Goal: Task Accomplishment & Management: Manage account settings

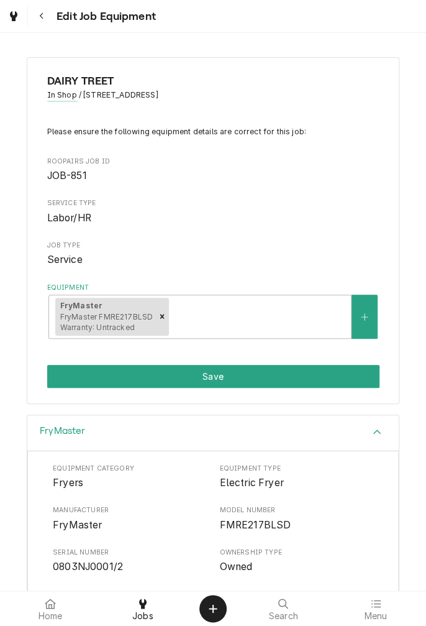
scroll to position [189, 0]
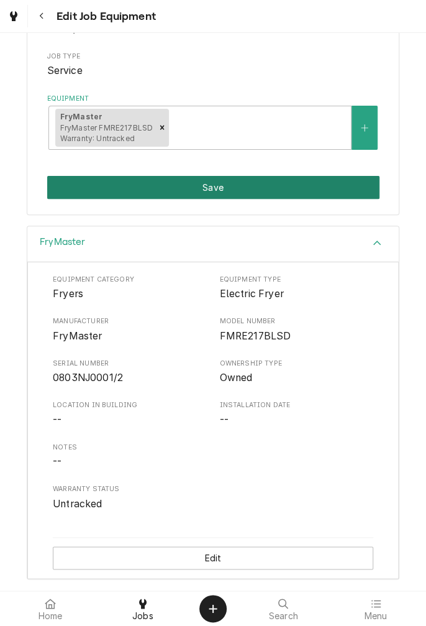
click at [239, 192] on button "Save" at bounding box center [213, 187] width 332 height 23
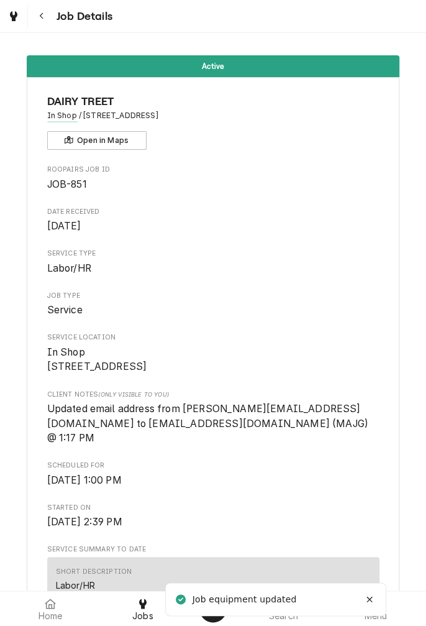
click at [208, 569] on div "Short Description Labor/HR" at bounding box center [213, 579] width 315 height 34
click at [216, 569] on div "Short Description Labor/HR" at bounding box center [213, 579] width 315 height 34
click at [216, 570] on div "Short Description Labor/HR" at bounding box center [213, 579] width 315 height 34
click at [207, 579] on div "Short Description Labor/HR" at bounding box center [213, 579] width 315 height 34
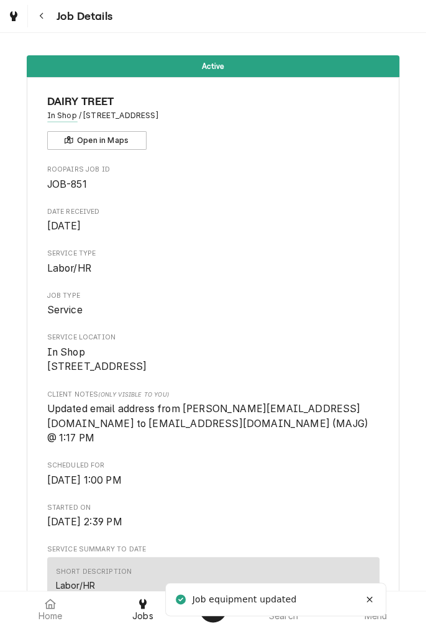
click at [193, 595] on div "Job equipment updated" at bounding box center [246, 599] width 106 height 13
click at [194, 603] on div "Job equipment updated" at bounding box center [246, 599] width 106 height 13
click at [169, 613] on li "Job equipment updated" at bounding box center [275, 599] width 221 height 34
click at [168, 614] on li "Job equipment updated" at bounding box center [275, 599] width 221 height 34
click at [155, 617] on div "Jobs" at bounding box center [143, 608] width 86 height 25
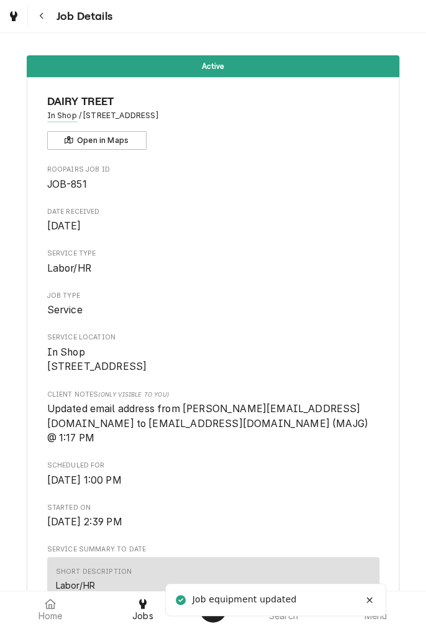
click at [155, 614] on div "Jobs" at bounding box center [143, 608] width 86 height 25
click at [141, 619] on span "Jobs" at bounding box center [142, 616] width 21 height 10
click at [155, 620] on div "Jobs" at bounding box center [143, 608] width 86 height 25
click at [154, 621] on link "Jobs" at bounding box center [143, 608] width 91 height 30
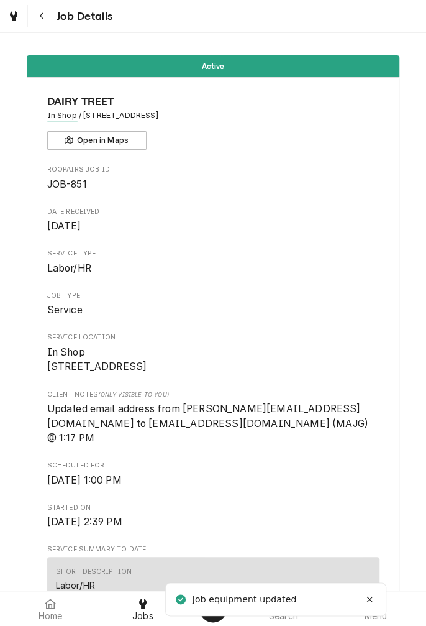
click at [154, 621] on link "Jobs" at bounding box center [143, 608] width 91 height 30
click at [175, 612] on li "Job equipment updated" at bounding box center [275, 599] width 221 height 34
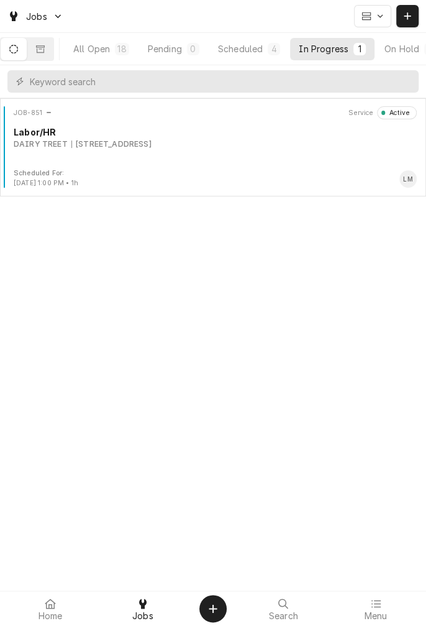
click at [259, 149] on div "JOB-851 Service Active Labor/HR DAIRY TREET 1604 Houston Hwy, Victoria, TX 77901" at bounding box center [213, 137] width 416 height 62
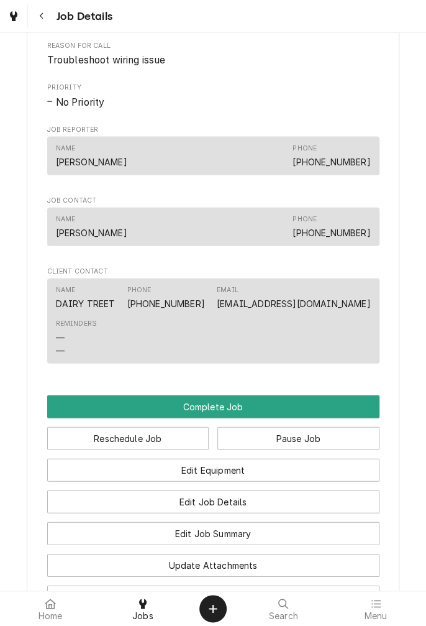
scroll to position [798, 0]
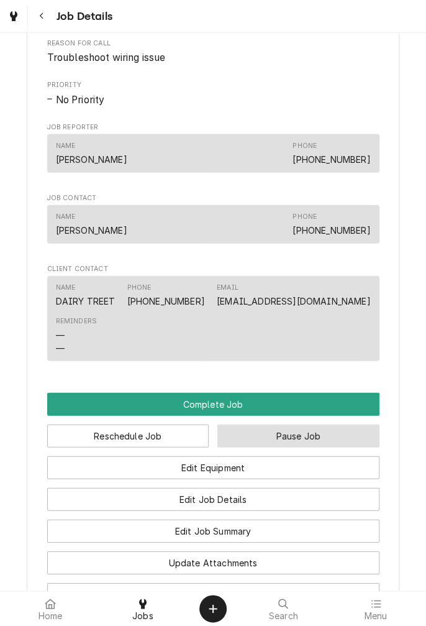
click at [310, 435] on button "Pause Job" at bounding box center [298, 435] width 162 height 23
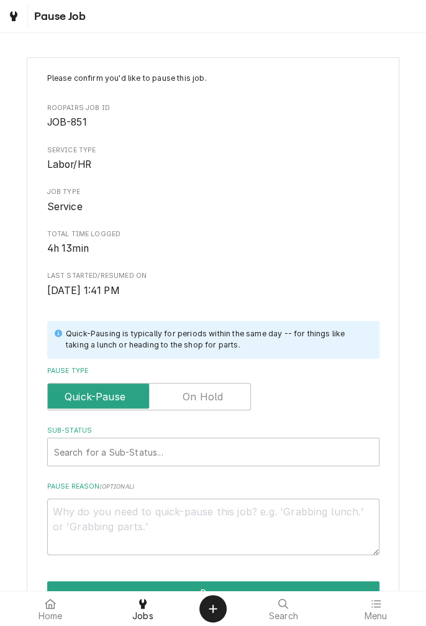
click at [209, 394] on label "Pause Type" at bounding box center [149, 396] width 204 height 27
click at [209, 394] on input "Pause Type" at bounding box center [149, 396] width 193 height 27
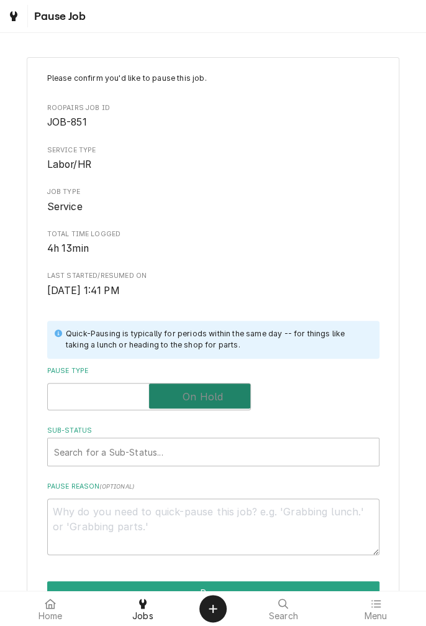
checkbox input "true"
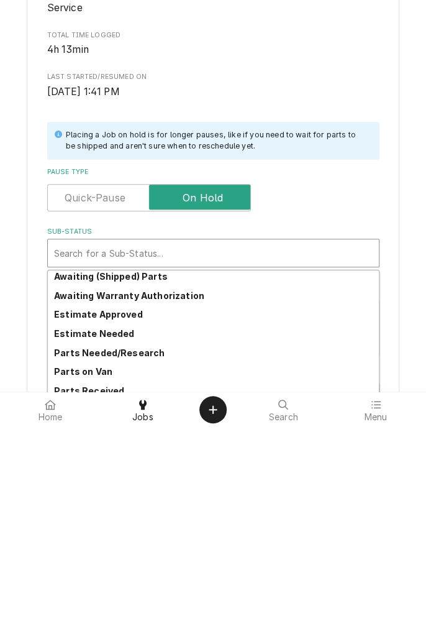
scroll to position [91, 0]
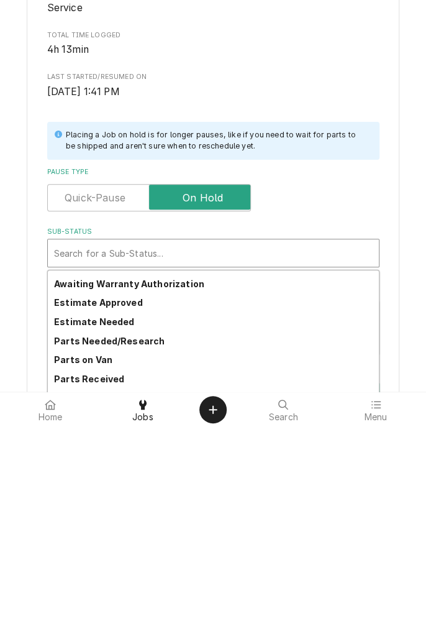
click at [153, 544] on div "Parts Needed/Research" at bounding box center [213, 539] width 331 height 19
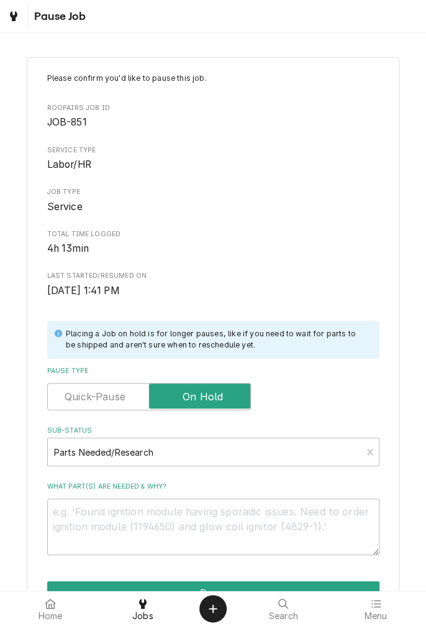
scroll to position [103, 0]
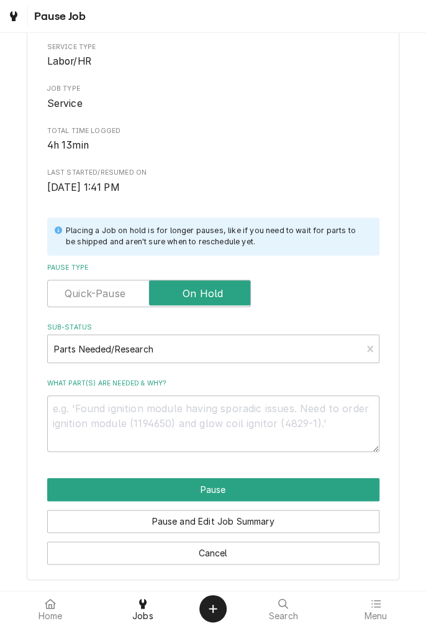
click at [272, 527] on button "Pause and Edit Job Summary" at bounding box center [213, 520] width 332 height 23
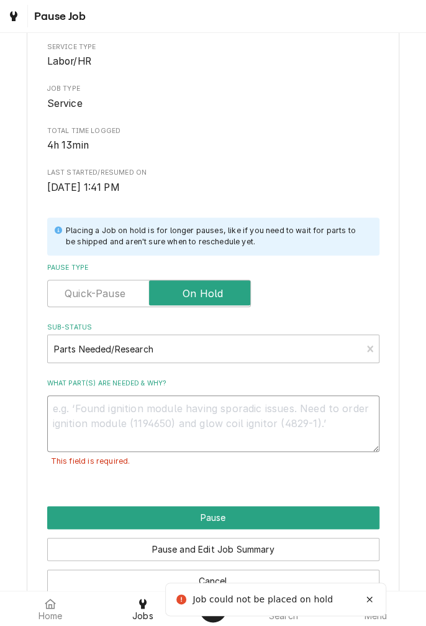
click at [232, 427] on textarea "What part(s) are needed & why?" at bounding box center [213, 423] width 332 height 56
type textarea "x"
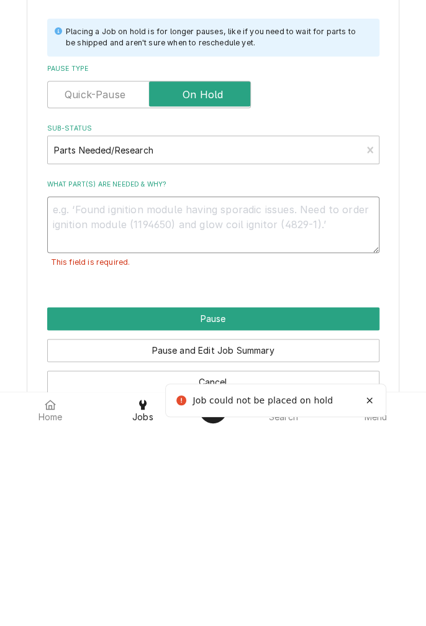
type textarea "T"
type textarea "x"
type textarea "Tr"
type textarea "x"
type textarea "Tro"
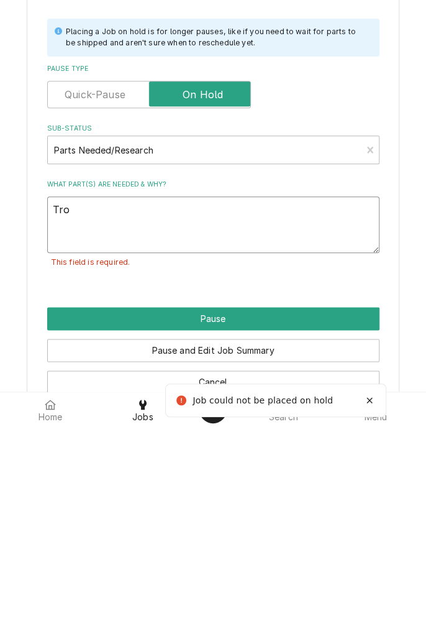
type textarea "x"
type textarea "Trou"
type textarea "x"
type textarea "Troub"
type textarea "x"
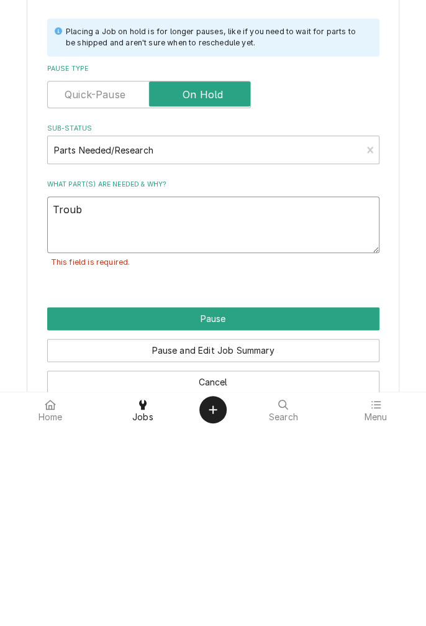
type textarea "Troubleshooting"
type textarea "x"
type textarea "Troubleshooting"
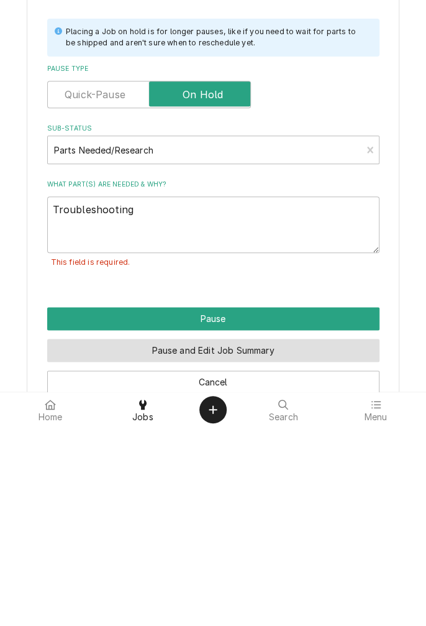
click at [281, 547] on button "Pause and Edit Job Summary" at bounding box center [213, 548] width 332 height 23
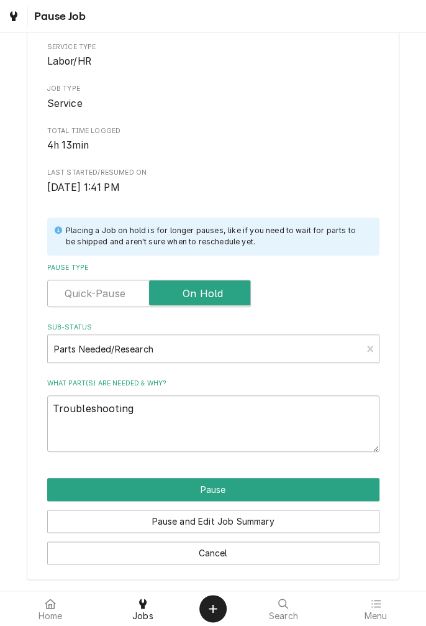
type textarea "x"
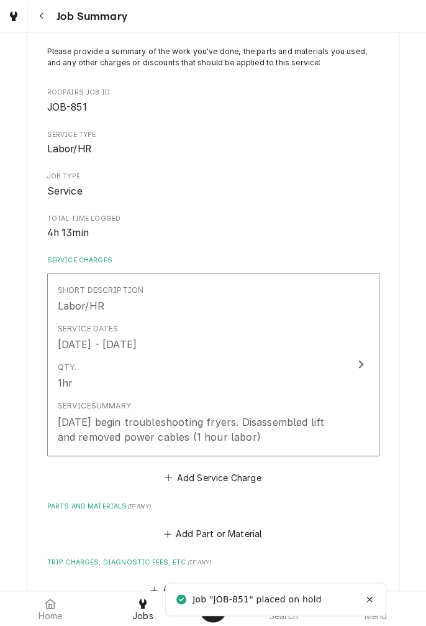
scroll to position [88, 0]
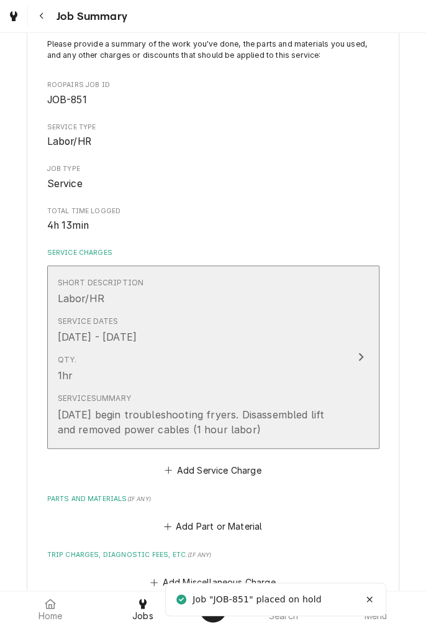
click at [275, 437] on div "Service Summary [DATE] begin troubleshooting fryers. Disassembled lift and remo…" at bounding box center [200, 414] width 285 height 53
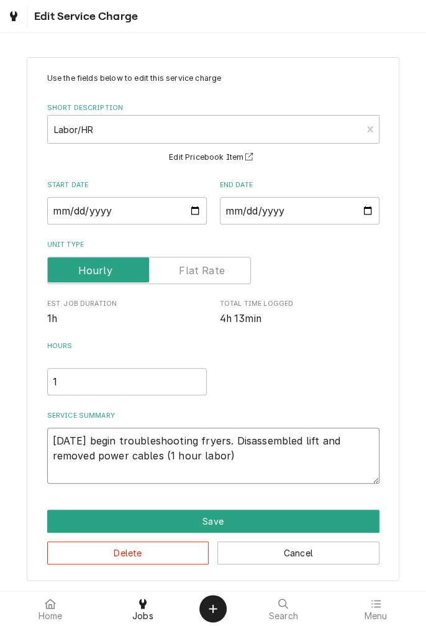
click at [249, 458] on textarea "[DATE] begin troubleshooting fryers. Disassembled lift and removed power cables…" at bounding box center [213, 455] width 332 height 56
type textarea "x"
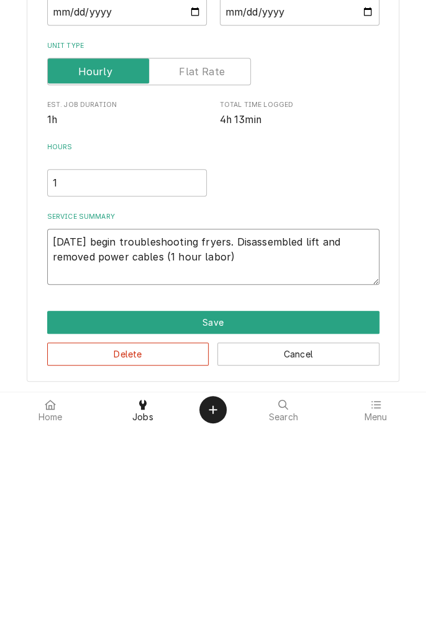
type textarea "[DATE] begin troubleshooting fryers. Disassembled lift and removed power cables…"
type textarea "x"
type textarea "[DATE] begin troubleshooting fryers. Disassembled lift and removed power cables…"
type textarea "x"
type textarea "[DATE] begin troubleshooting fryers. Disassembled lift and removed power cables…"
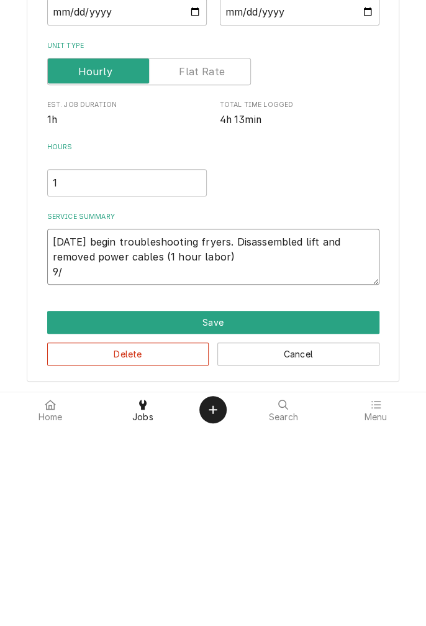
type textarea "x"
type textarea "[DATE] begin troubleshooting fryers. Disassembled lift and removed power cables…"
type textarea "x"
type textarea "[DATE] begin troubleshooting fryers. Disassembled lift and removed power cables…"
type textarea "x"
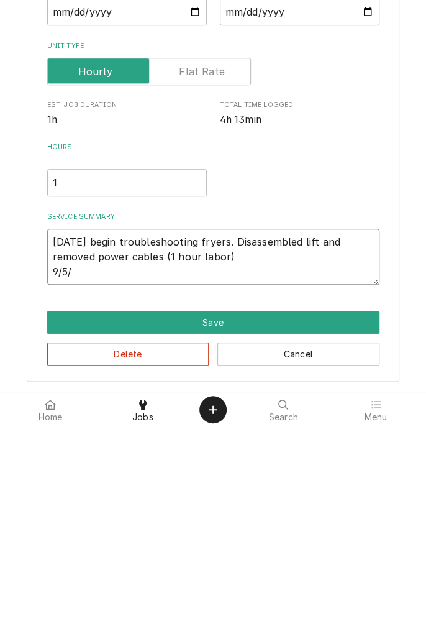
type textarea "[DATE] begin troubleshooting fryers. Disassembled lift and removed power cables…"
type textarea "x"
type textarea "[DATE] begin troubleshooting fryers. Disassembled lift and removed power cables…"
type textarea "x"
type textarea "[DATE] begin troubleshooting fryers. Disassembled lift and removed power cables…"
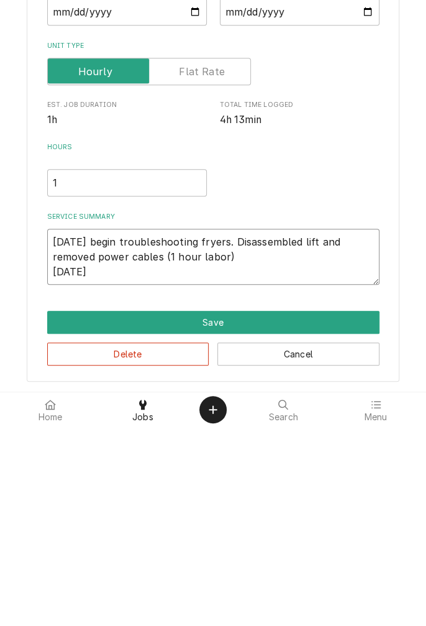
type textarea "x"
type textarea "[DATE] begin troubleshooting fryers. Disassembled lift and removed power cables…"
type textarea "x"
type textarea "[DATE] begin troubleshooting fryers. Disassembled lift and removed power cables…"
type textarea "x"
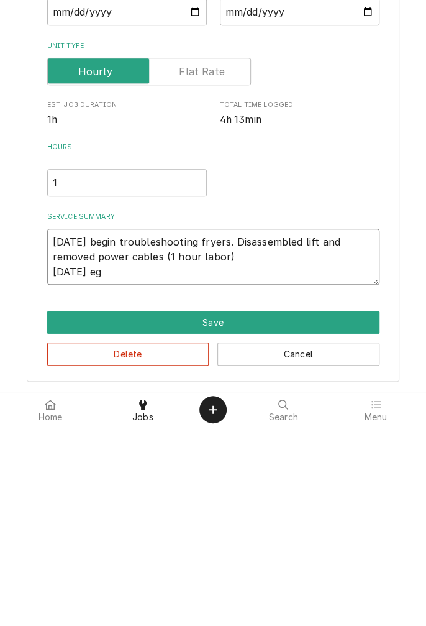
type textarea "[DATE] begin troubleshooting fryers. Disassembled lift and removed power cables…"
type textarea "x"
type textarea "[DATE] begin troubleshooting fryers. Disassembled lift and removed power cables…"
type textarea "x"
type textarea "[DATE] begin troubleshooting fryers. Disassembled lift and removed power cables…"
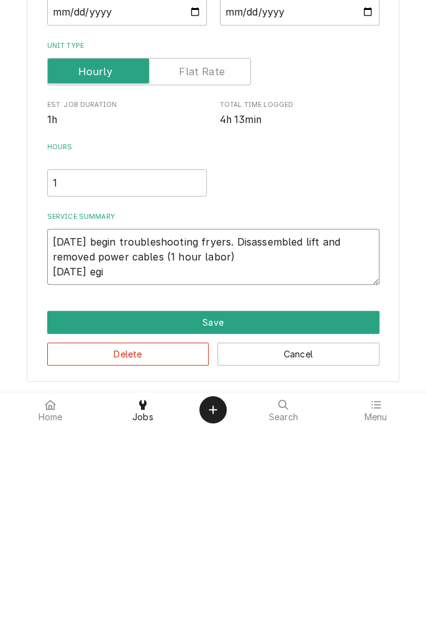
type textarea "x"
type textarea "[DATE] begin troubleshooting fryers. Disassembled lift and removed power cables…"
type textarea "x"
type textarea "[DATE] begin troubleshooting fryers. Disassembled lift and removed power cables…"
type textarea "x"
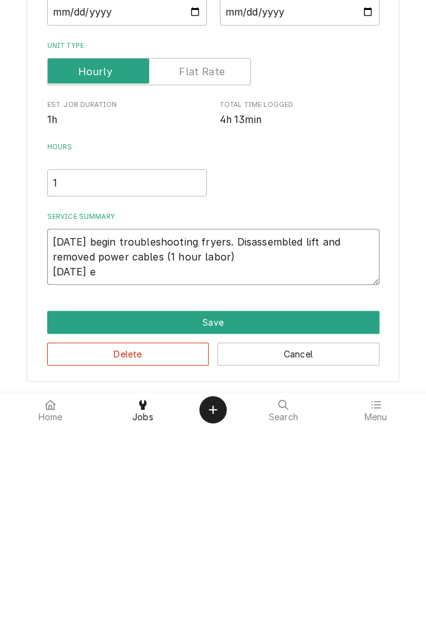
type textarea "[DATE] begin troubleshooting fryers. Disassembled lift and removed power cables…"
type textarea "x"
type textarea "[DATE] begin troubleshooting fryers. Disassembled lift and removed power cables…"
type textarea "x"
type textarea "[DATE] begin troubleshooting fryers. Disassembled lift and removed power cables…"
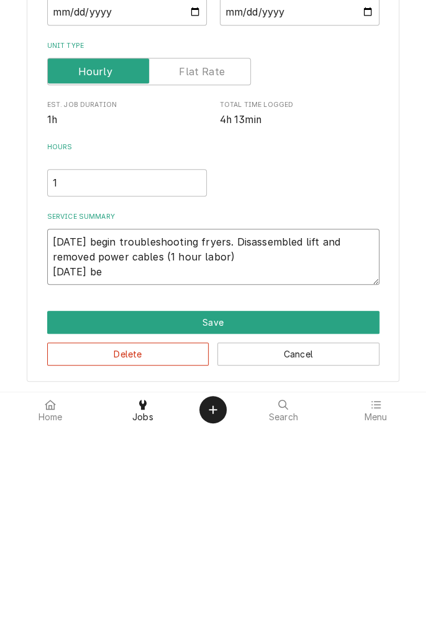
type textarea "x"
type textarea "[DATE] begin troubleshooting fryers. Disassembled lift and removed power cables…"
type textarea "x"
type textarea "[DATE] begin troubleshooting fryers. Disassembled lift and removed power cables…"
type textarea "x"
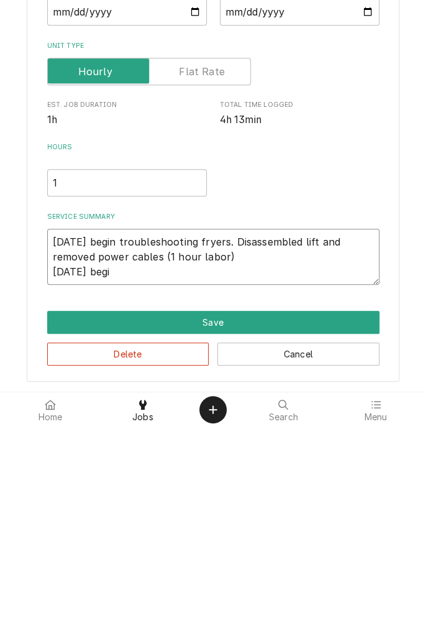
type textarea "[DATE] begin troubleshooting fryers. Disassembled lift and removed power cables…"
type textarea "x"
type textarea "[DATE] begin troubleshooting fryers. Disassembled lift and removed power cables…"
type textarea "x"
type textarea "[DATE] begin troubleshooting fryers. Disassembled lift and removed power cables…"
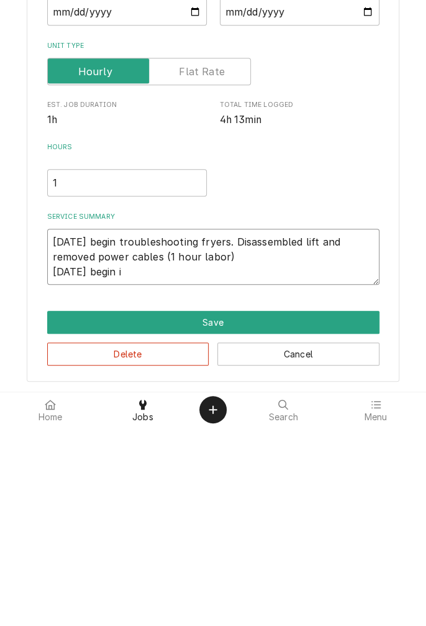
type textarea "x"
type textarea "[DATE] begin troubleshooting fryers. Disassembled lift and removed power cables…"
type textarea "x"
type textarea "[DATE] begin troubleshooting fryers. Disassembled lift and removed power cables…"
type textarea "x"
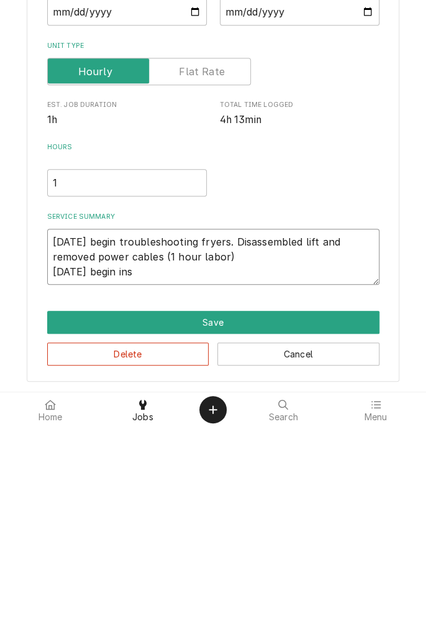
type textarea "[DATE] begin troubleshooting fryers. Disassembled lift and removed power cables…"
type textarea "x"
type textarea "[DATE] begin troubleshooting fryers. Disassembled lift and removed power cables…"
type textarea "x"
type textarea "[DATE] begin troubleshooting fryers. Disassembled lift and removed power cables…"
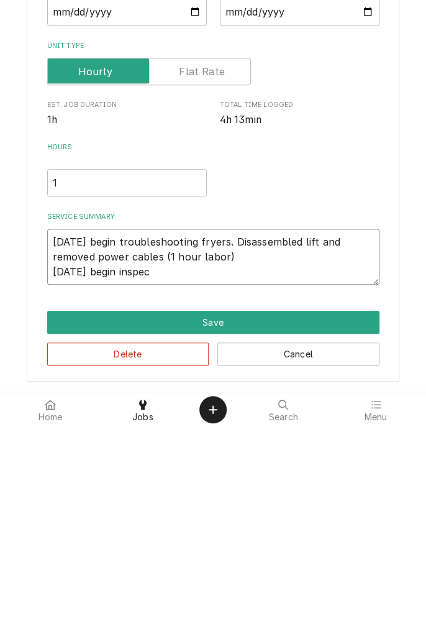
type textarea "x"
type textarea "[DATE] begin troubleshooting fryers. Disassembled lift and removed power cables…"
type textarea "x"
type textarea "[DATE] begin troubleshooting fryers. Disassembled lift and removed power cables…"
type textarea "x"
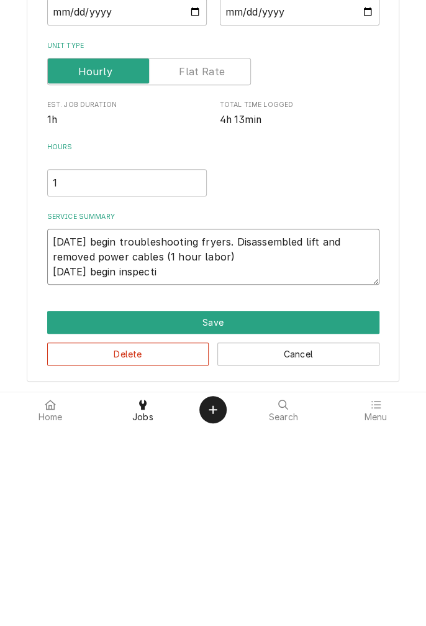
type textarea "[DATE] begin troubleshooting fryers. Disassembled lift and removed power cables…"
type textarea "x"
type textarea "[DATE] begin troubleshooting fryers. Disassembled lift and removed power cables…"
type textarea "x"
type textarea "[DATE] begin troubleshooting fryers. Disassembled lift and removed power cables…"
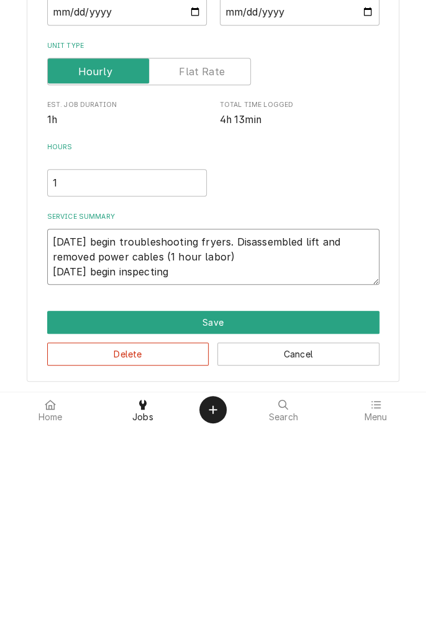
type textarea "x"
type textarea "[DATE] begin troubleshooting fryers. Disassembled lift and removed power cables…"
type textarea "x"
type textarea "[DATE] begin troubleshooting fryers. Disassembled lift and removed power cables…"
type textarea "x"
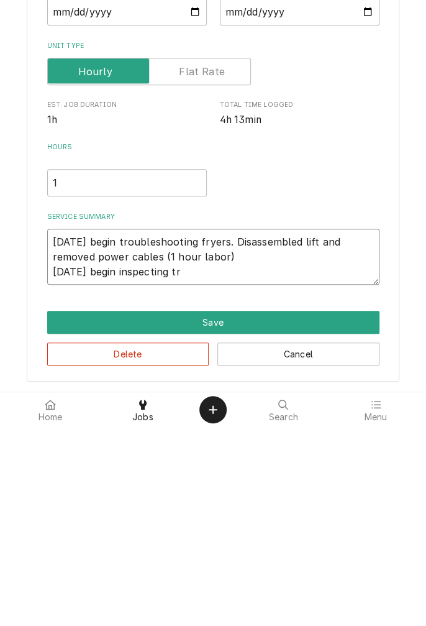
type textarea "[DATE] begin troubleshooting fryers. Disassembled lift and removed power cables…"
type textarea "x"
type textarea "[DATE] begin troubleshooting fryers. Disassembled lift and removed power cables…"
type textarea "x"
type textarea "[DATE] begin troubleshooting fryers. Disassembled lift and removed power cables…"
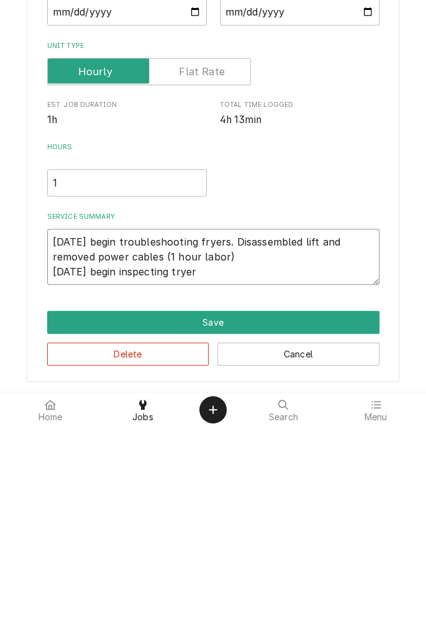
type textarea "x"
type textarea "[DATE] begin troubleshooting fryers. Disassembled lift and removed power cables…"
type textarea "x"
type textarea "[DATE] begin troubleshooting fryers. Disassembled lift and removed power cables…"
type textarea "x"
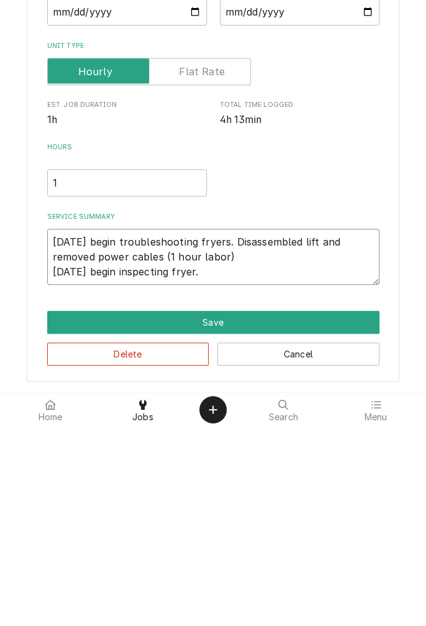
type textarea "[DATE] begin troubleshooting fryers. Disassembled lift and removed power cables…"
type textarea "x"
type textarea "[DATE] begin troubleshooting fryers. Disassembled lift and removed power cables…"
type textarea "x"
type textarea "[DATE] begin troubleshooting fryers. Disassembled lift and removed power cables…"
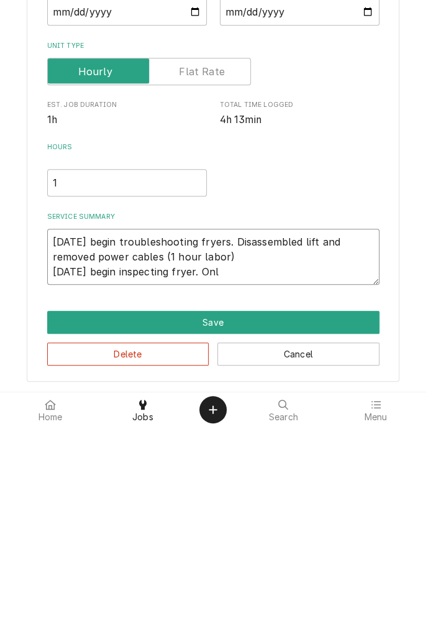
type textarea "x"
type textarea "[DATE] begin troubleshooting fryers. Disassembled lift and removed power cables…"
type textarea "x"
type textarea "[DATE] begin troubleshooting fryers. Disassembled lift and removed power cables…"
type textarea "x"
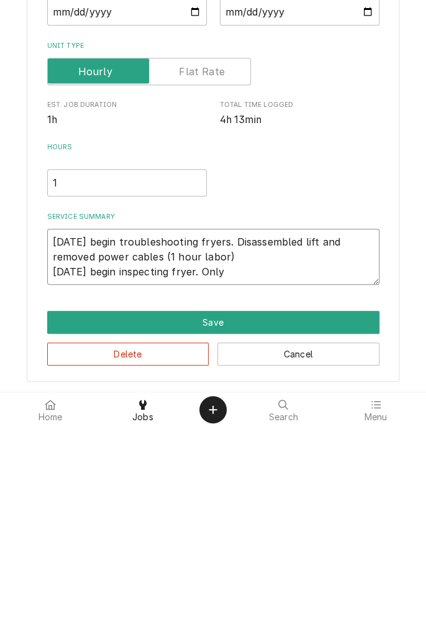
type textarea "[DATE] begin troubleshooting fryers. Disassembled lift and removed power cables…"
type textarea "x"
type textarea "[DATE] begin troubleshooting fryers. Disassembled lift and removed power cables…"
type textarea "x"
type textarea "[DATE] begin troubleshooting fryers. Disassembled lift and removed power cables…"
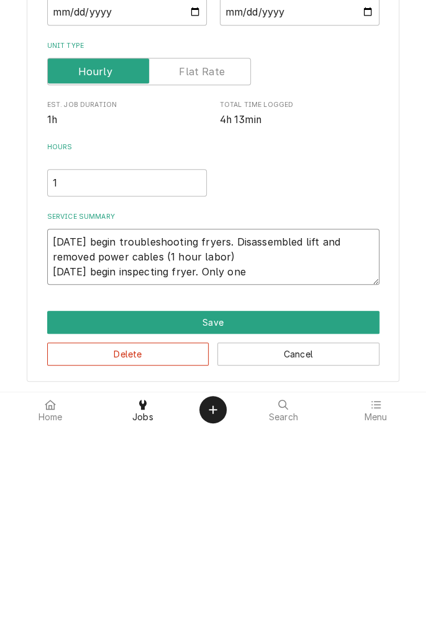
type textarea "x"
type textarea "[DATE] begin troubleshooting fryers. Disassembled lift and removed power cables…"
type textarea "x"
type textarea "[DATE] begin troubleshooting fryers. Disassembled lift and removed power cables…"
type textarea "x"
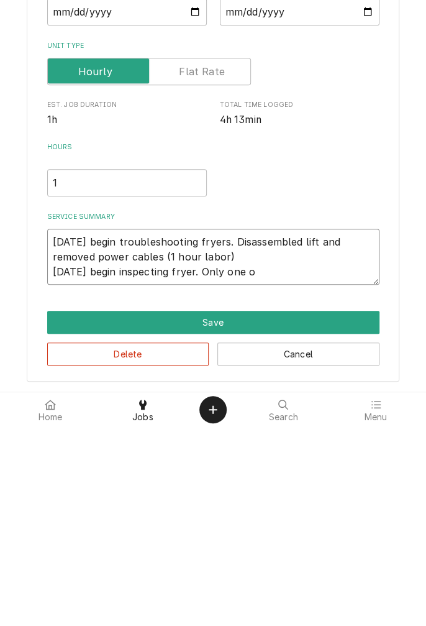
type textarea "[DATE] begin troubleshooting fryers. Disassembled lift and removed power cables…"
type textarea "x"
type textarea "[DATE] begin troubleshooting fryers. Disassembled lift and removed power cables…"
type textarea "x"
type textarea "[DATE] begin troubleshooting fryers. Disassembled lift and removed power cables…"
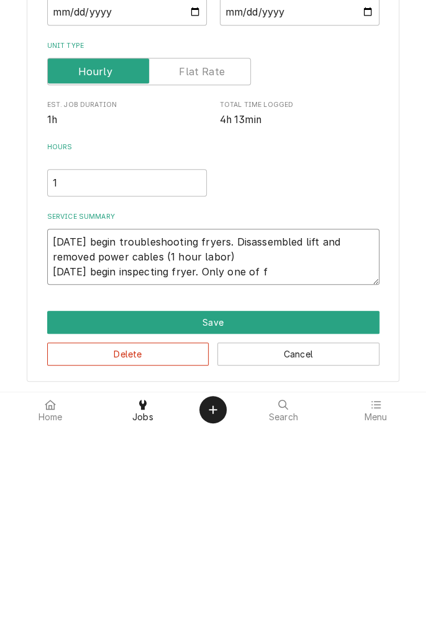
type textarea "x"
type textarea "[DATE] begin troubleshooting fryers. Disassembled lift and removed power cables…"
type textarea "x"
type textarea "[DATE] begin troubleshooting fryers. Disassembled lift and removed power cables…"
type textarea "x"
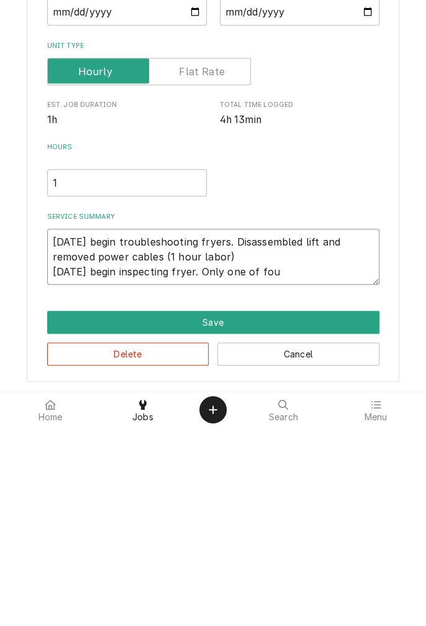
type textarea "[DATE] begin troubleshooting fryers. Disassembled lift and removed power cables…"
type textarea "x"
type textarea "[DATE] begin troubleshooting fryers. Disassembled lift and removed power cables…"
type textarea "x"
type textarea "[DATE] begin troubleshooting fryers. Disassembled lift and removed power cables…"
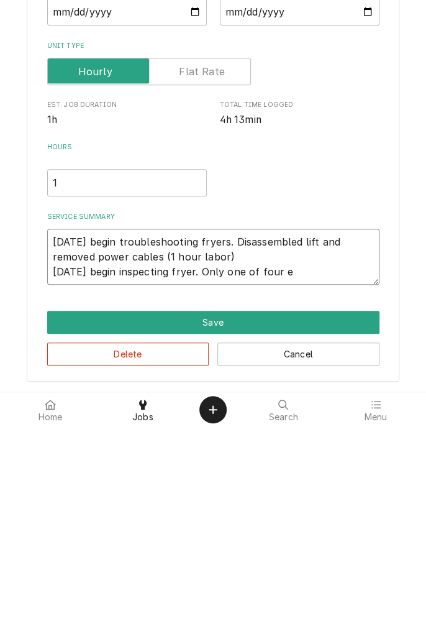
type textarea "x"
type textarea "[DATE] begin troubleshooting fryers. Disassembled lift and removed power cables…"
type textarea "x"
type textarea "[DATE] begin troubleshooting fryers. Disassembled lift and removed power cables…"
type textarea "x"
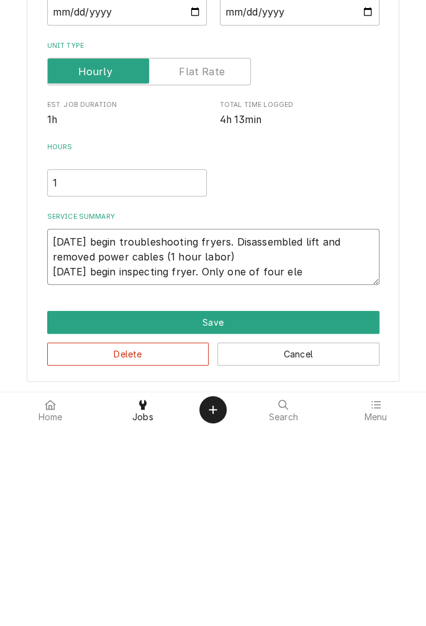
type textarea "[DATE] begin troubleshooting fryers. Disassembled lift and removed power cables…"
type textarea "x"
type textarea "[DATE] begin troubleshooting fryers. Disassembled lift and removed power cables…"
type textarea "x"
type textarea "[DATE] begin troubleshooting fryers. Disassembled lift and removed power cables…"
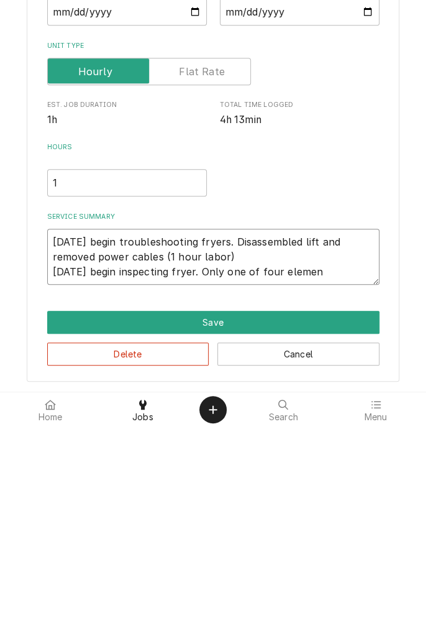
type textarea "x"
type textarea "[DATE] begin troubleshooting fryers. Disassembled lift and removed power cables…"
type textarea "x"
type textarea "[DATE] begin troubleshooting fryers. Disassembled lift and removed power cables…"
type textarea "x"
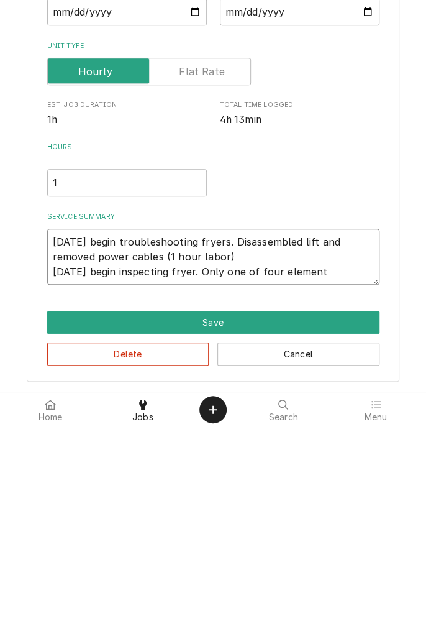
type textarea "[DATE] begin troubleshooting fryers. Disassembled lift and removed power cables…"
type textarea "x"
type textarea "[DATE] begin troubleshooting fryers. Disassembled lift and removed power cables…"
type textarea "x"
type textarea "[DATE] begin troubleshooting fryers. Disassembled lift and removed power cables…"
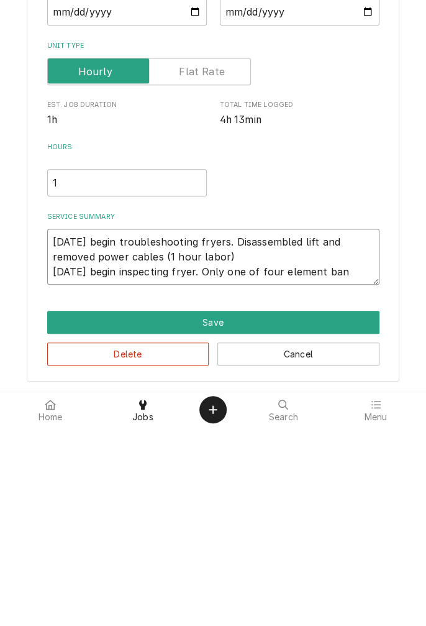
type textarea "x"
type textarea "[DATE] begin troubleshooting fryers. Disassembled lift and removed power cables…"
type textarea "x"
type textarea "[DATE] begin troubleshooting fryers. Disassembled lift and removed power cables…"
type textarea "x"
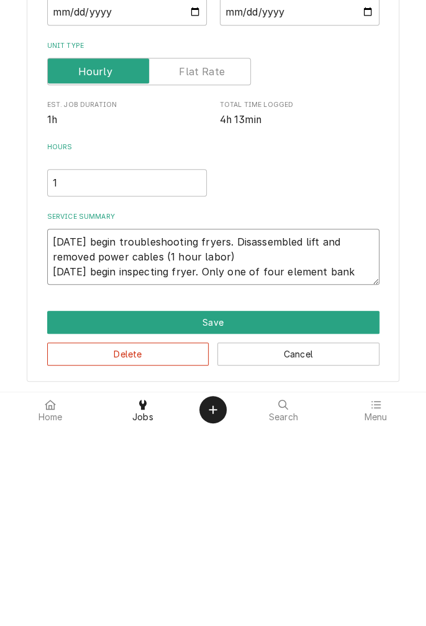
type textarea "[DATE] begin troubleshooting fryers. Disassembled lift and removed power cables…"
type textarea "x"
type textarea "[DATE] begin troubleshooting fryers. Disassembled lift and removed power cables…"
type textarea "x"
type textarea "[DATE] begin troubleshooting fryers. Disassembled lift and removed power cables…"
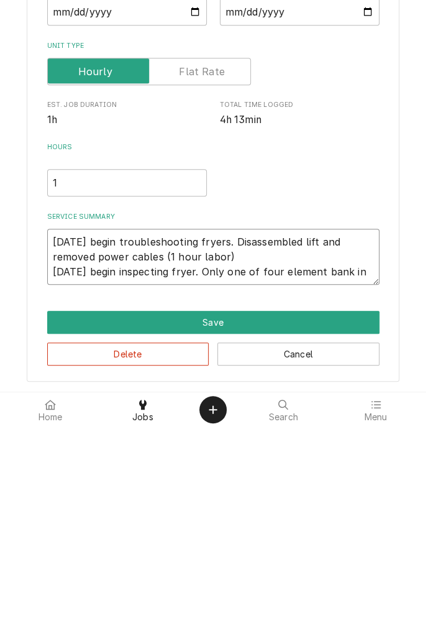
type textarea "x"
type textarea "[DATE] begin troubleshooting fryers. Disassembled lift and removed power cables…"
type textarea "x"
type textarea "[DATE] begin troubleshooting fryers. Disassembled lift and removed power cables…"
type textarea "x"
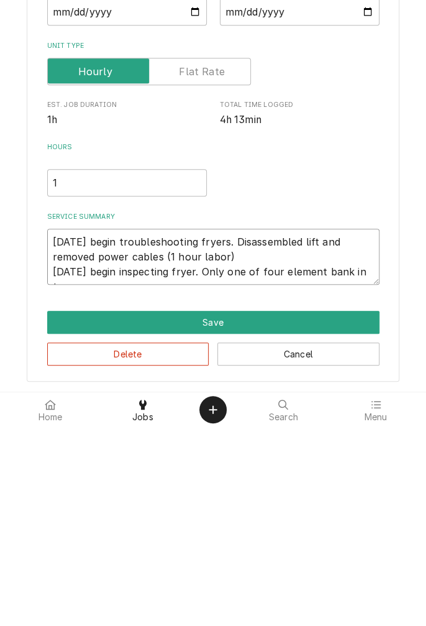
type textarea "[DATE] begin troubleshooting fryers. Disassembled lift and removed power cables…"
type textarea "x"
type textarea "[DATE] begin troubleshooting fryers. Disassembled lift and removed power cables…"
type textarea "x"
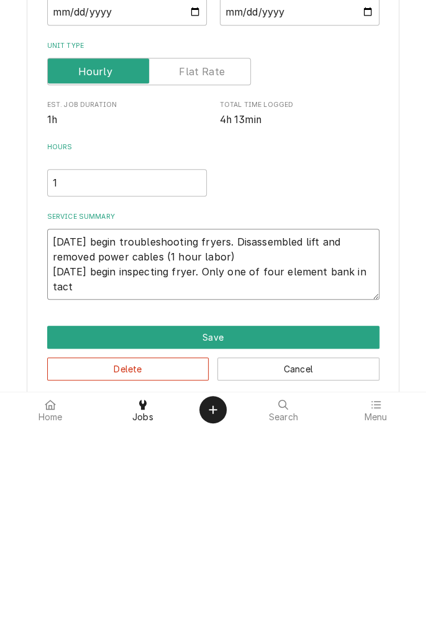
click at [363, 475] on textarea "[DATE] begin troubleshooting fryers. Disassembled lift and removed power cables…" at bounding box center [213, 462] width 332 height 71
type textarea "[DATE] begin troubleshooting fryers. Disassembled lift and removed power cables…"
type textarea "x"
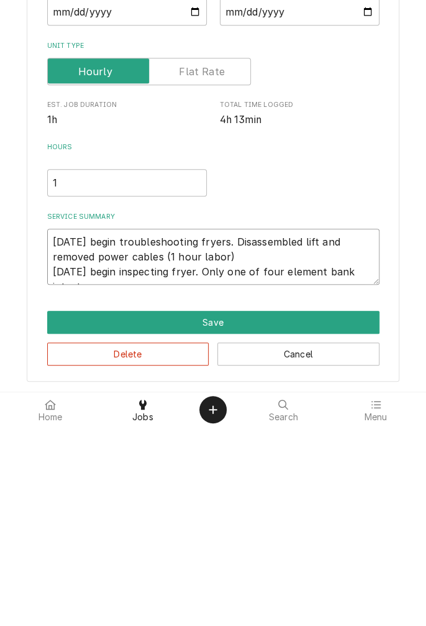
click at [373, 472] on textarea "[DATE] begin troubleshooting fryers. Disassembled lift and removed power cables…" at bounding box center [213, 455] width 332 height 56
type textarea "[DATE] begin troubleshooting fryers. Disassembled lift and removed power cables…"
type textarea "x"
type textarea "[DATE] begin troubleshooting fryers. Disassembled lift and removed power cables…"
type textarea "x"
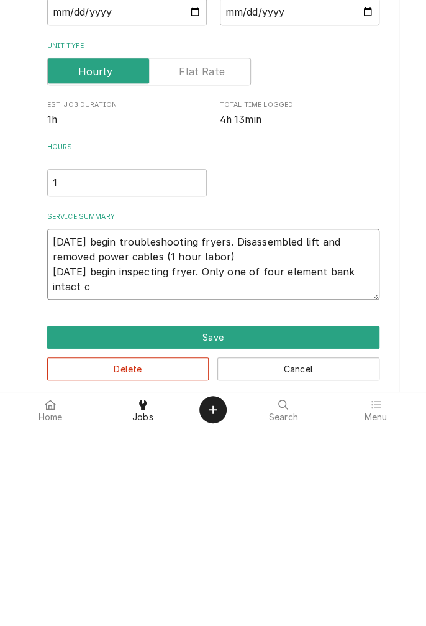
type textarea "[DATE] begin troubleshooting fryers. Disassembled lift and removed power cables…"
type textarea "x"
type textarea "[DATE] begin troubleshooting fryers. Disassembled lift and removed power cables…"
type textarea "x"
type textarea "[DATE] begin troubleshooting fryers. Disassembled lift and removed power cables…"
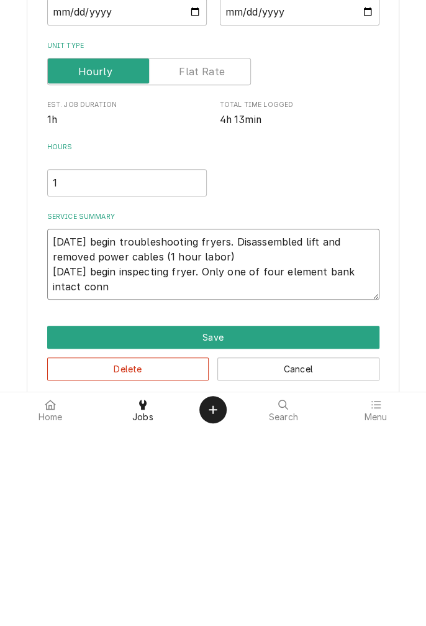
type textarea "x"
type textarea "[DATE] begin troubleshooting fryers. Disassembled lift and removed power cables…"
type textarea "x"
type textarea "[DATE] begin troubleshooting fryers. Disassembled lift and removed power cables…"
type textarea "x"
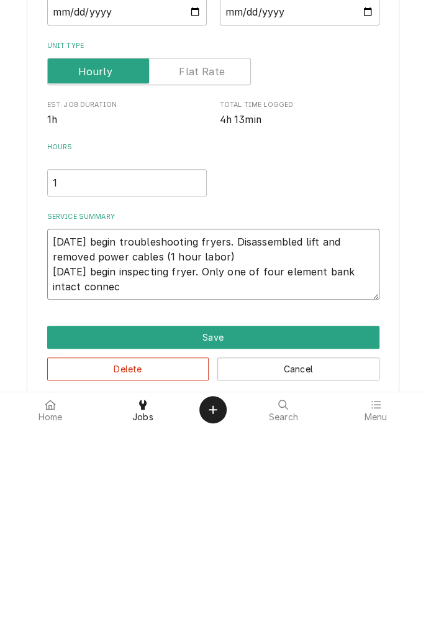
type textarea "[DATE] begin troubleshooting fryers. Disassembled lift and removed power cables…"
type textarea "x"
type textarea "[DATE] begin troubleshooting fryers. Disassembled lift and removed power cables…"
type textarea "x"
type textarea "[DATE] begin troubleshooting fryers. Disassembled lift and removed power cables…"
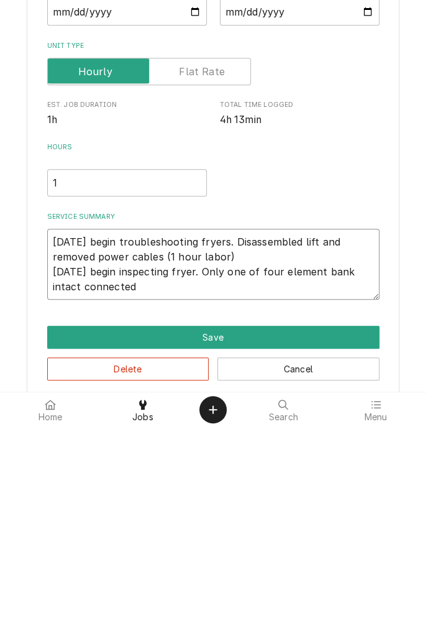
type textarea "x"
click at [371, 478] on textarea "[DATE] begin troubleshooting fryers. Disassembled lift and removed power cables…" at bounding box center [213, 462] width 332 height 71
click at [372, 473] on textarea "[DATE] begin troubleshooting fryers. Disassembled lift and removed power cables…" at bounding box center [213, 462] width 332 height 71
type textarea "[DATE] begin troubleshooting fryers. Disassembled lift and removed power cables…"
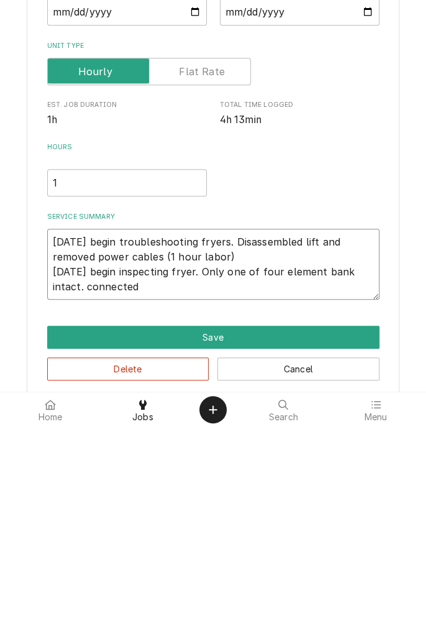
type textarea "x"
click at [160, 491] on textarea "[DATE] begin troubleshooting fryers. Disassembled lift and removed power cables…" at bounding box center [213, 462] width 332 height 71
type textarea "[DATE] begin troubleshooting fryers. Disassembled lift and removed power cables…"
type textarea "x"
type textarea "[DATE] begin troubleshooting fryers. Disassembled lift and removed power cables…"
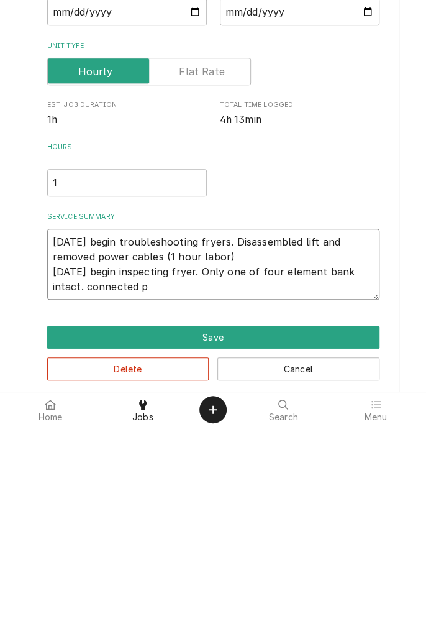
type textarea "x"
type textarea "[DATE] begin troubleshooting fryers. Disassembled lift and removed power cables…"
type textarea "x"
type textarea "[DATE] begin troubleshooting fryers. Disassembled lift and removed power cables…"
type textarea "x"
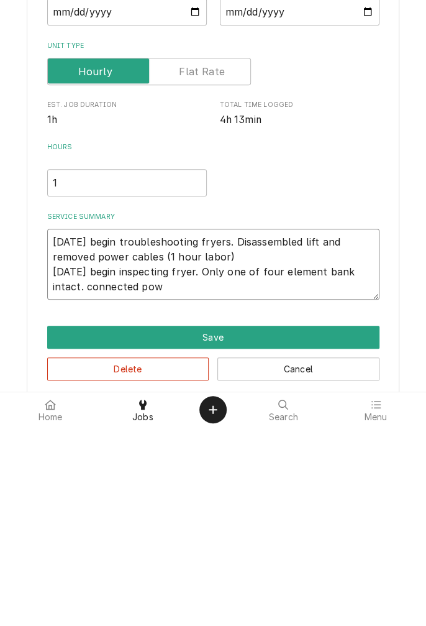
type textarea "[DATE] begin troubleshooting fryers. Disassembled lift and removed power cables…"
type textarea "x"
type textarea "[DATE] begin troubleshooting fryers. Disassembled lift and removed power cables…"
type textarea "x"
type textarea "[DATE] begin troubleshooting fryers. Disassembled lift and removed power cables…"
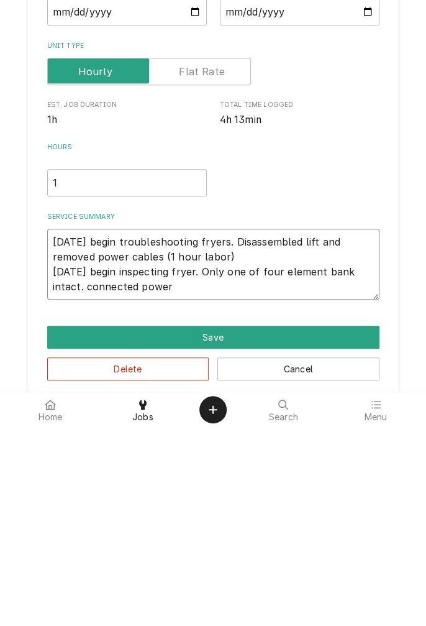
type textarea "x"
type textarea "[DATE] begin troubleshooting fryers. Disassembled lift and removed power cables…"
type textarea "x"
type textarea "[DATE] begin troubleshooting fryers. Disassembled lift and removed power cables…"
type textarea "x"
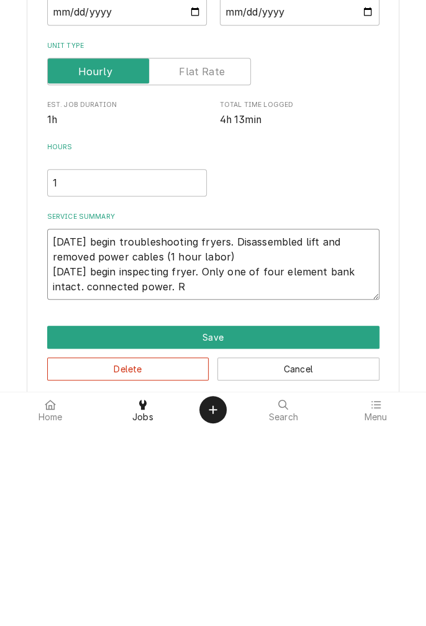
type textarea "[DATE] begin troubleshooting fryers. Disassembled lift and removed power cables…"
type textarea "x"
type textarea "[DATE] begin troubleshooting fryers. Disassembled lift and removed power cables…"
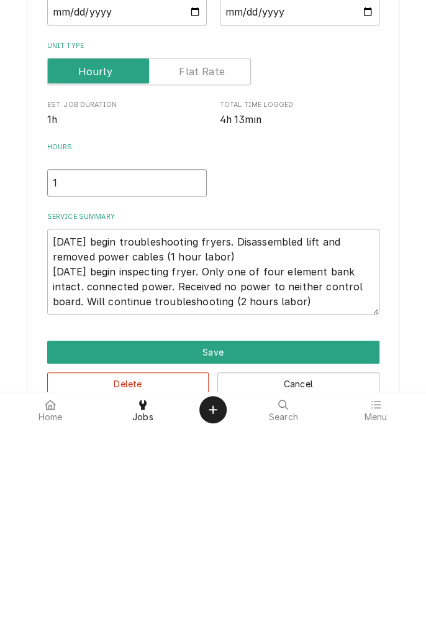
click at [68, 384] on input "1" at bounding box center [127, 381] width 160 height 27
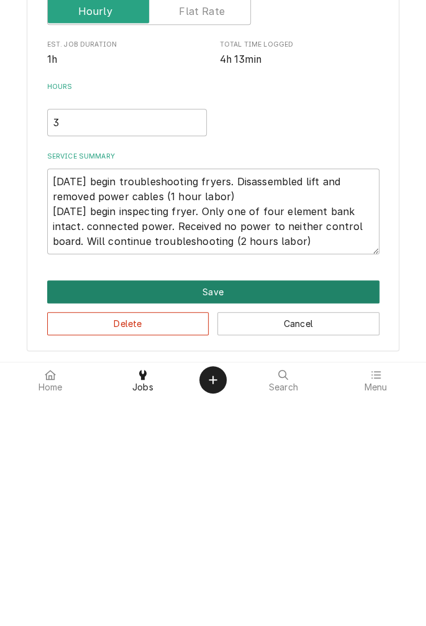
click at [220, 522] on button "Save" at bounding box center [213, 520] width 332 height 23
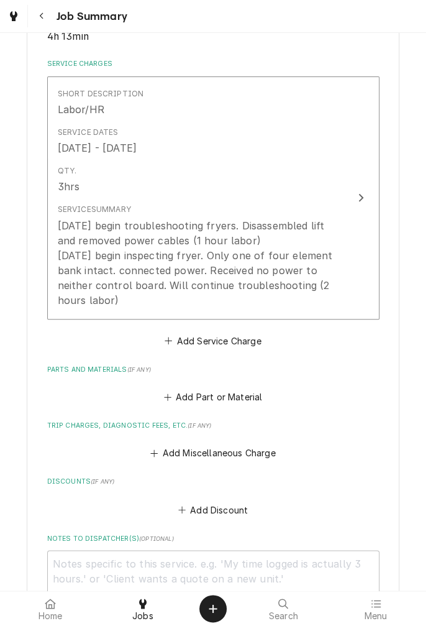
scroll to position [540, 0]
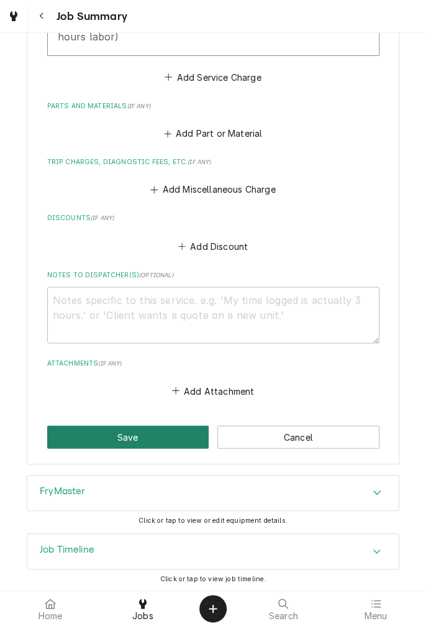
click at [153, 440] on button "Save" at bounding box center [128, 436] width 162 height 23
